Goal: Book appointment/travel/reservation

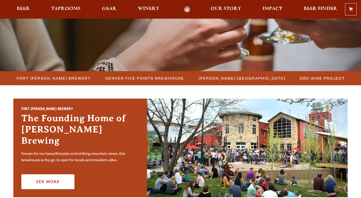
scroll to position [104, 0]
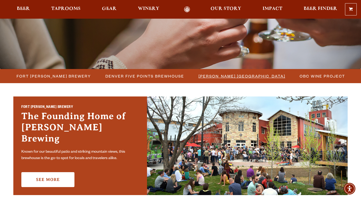
click at [212, 75] on span "[PERSON_NAME] [GEOGRAPHIC_DATA]" at bounding box center [242, 76] width 87 height 8
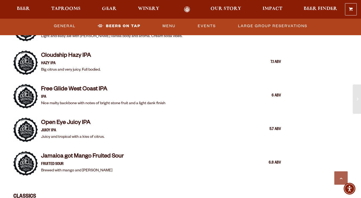
scroll to position [557, 0]
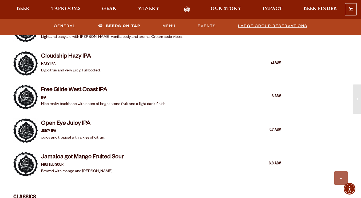
click at [258, 22] on link "Large Group Reservations" at bounding box center [273, 26] width 74 height 12
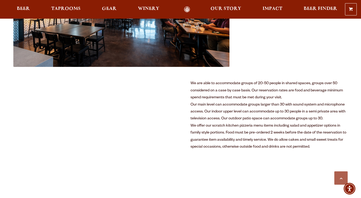
scroll to position [249, 0]
